Goal: Register for event/course

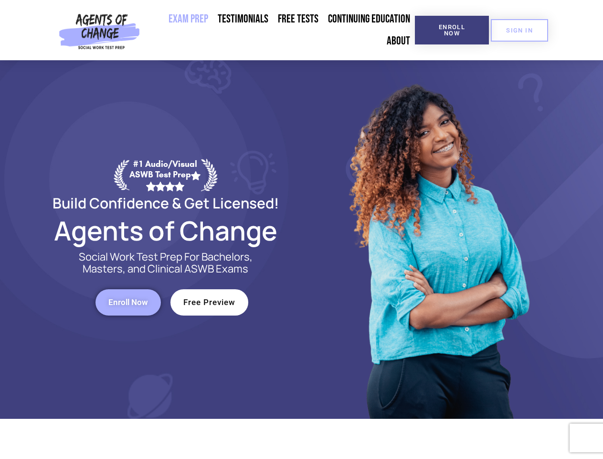
click at [302, 229] on div at bounding box center [438, 239] width 272 height 358
click at [452, 30] on span "Enroll Now" at bounding box center [452, 30] width 43 height 12
click at [520, 30] on span "SIGN IN" at bounding box center [519, 30] width 27 height 6
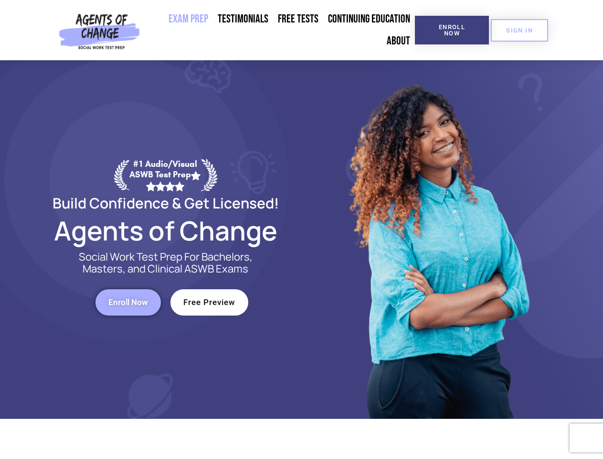
click at [128, 302] on span "Enroll Now" at bounding box center [128, 302] width 40 height 8
click at [209, 302] on span "Free Preview" at bounding box center [209, 302] width 52 height 8
